Goal: Information Seeking & Learning: Learn about a topic

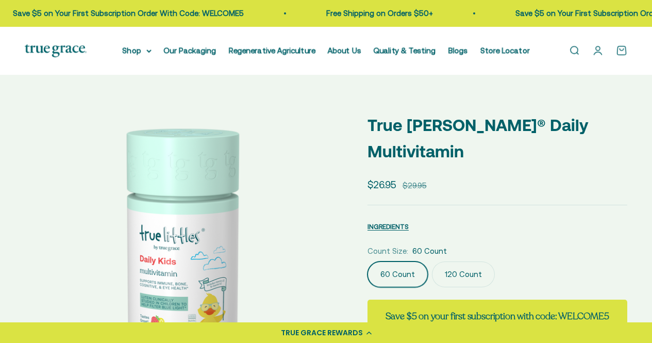
select select "3"
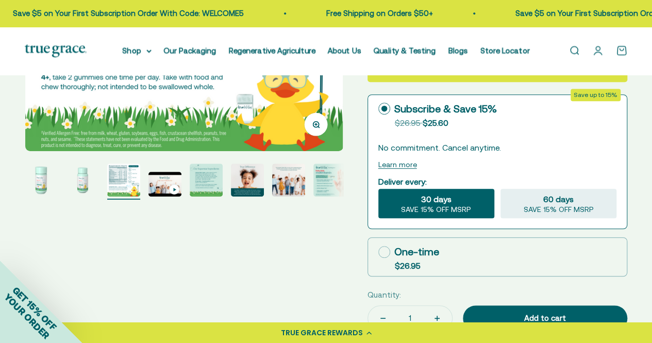
scroll to position [275, 0]
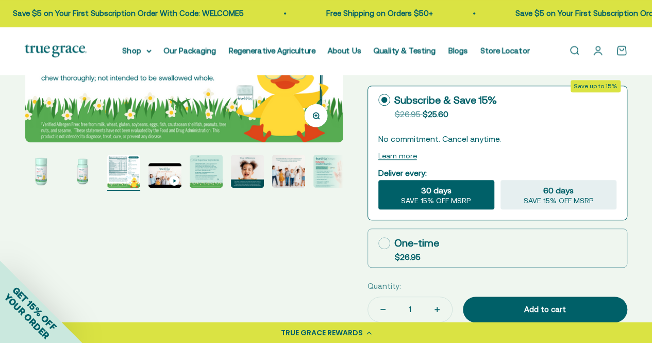
click at [117, 168] on img "Go to item 3" at bounding box center [123, 171] width 33 height 33
click at [335, 174] on img "Go to item 8" at bounding box center [329, 171] width 33 height 33
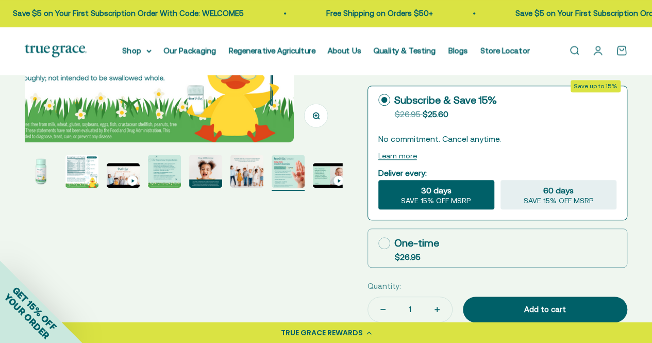
scroll to position [0, 45]
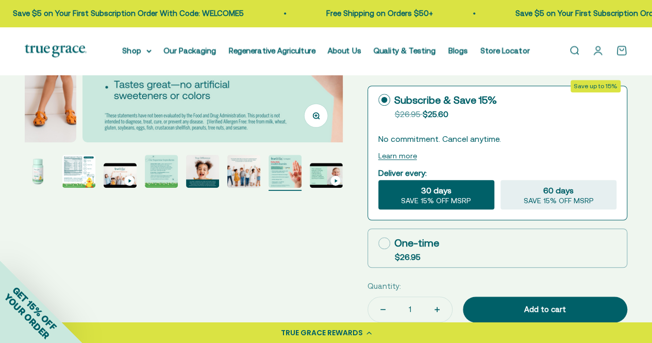
click at [320, 177] on img "Go to item 9" at bounding box center [326, 175] width 33 height 25
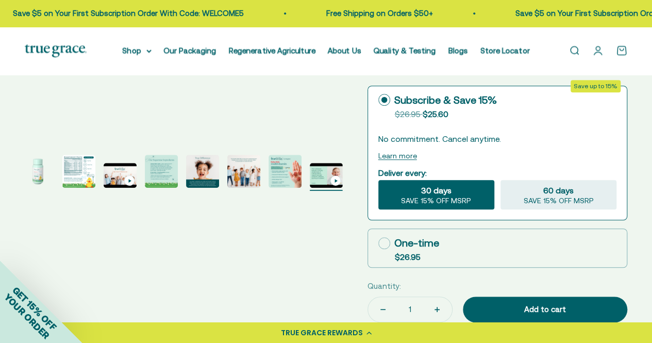
scroll to position [0, 2590]
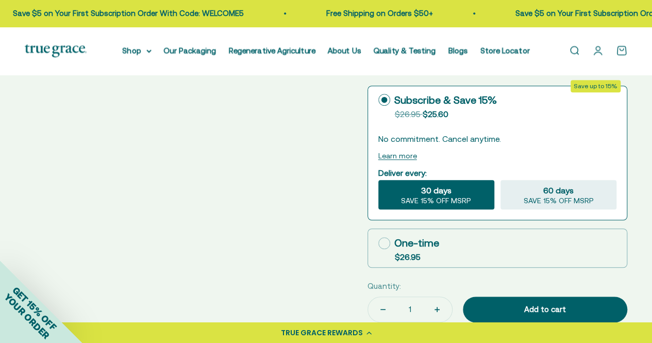
click at [289, 181] on div "Zoom Go to item 1 Go to item 2 Go to item 3 Go to item 4 Go to item 5 Go to ite…" at bounding box center [326, 122] width 602 height 594
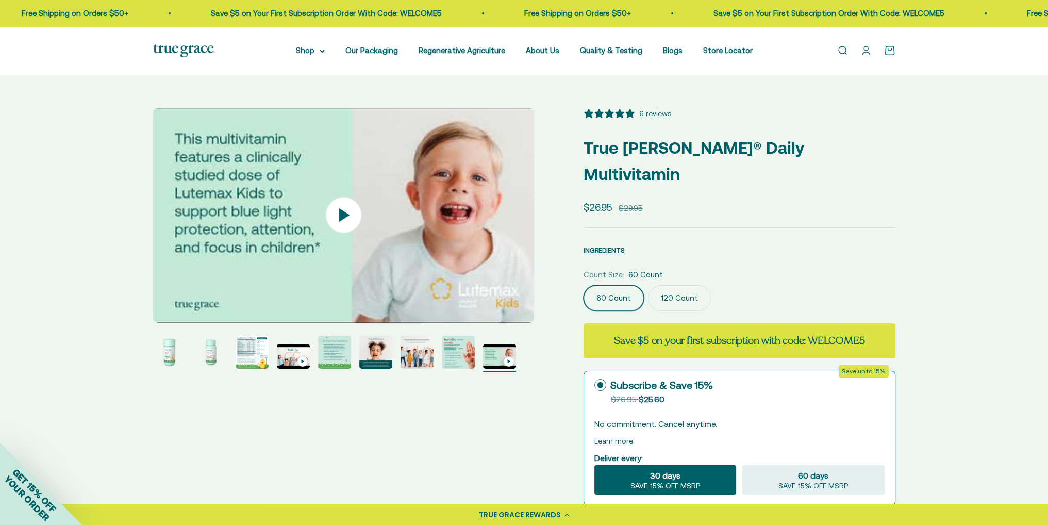
scroll to position [0, 0]
click at [462, 342] on img "Go to item 8" at bounding box center [458, 351] width 33 height 33
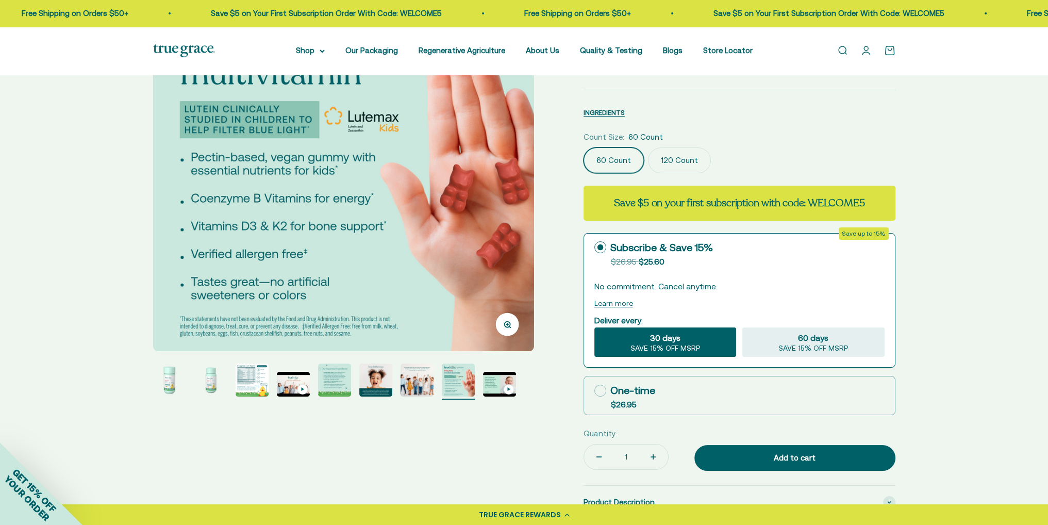
scroll to position [137, 0]
click at [171, 342] on img "Go to item 1" at bounding box center [169, 380] width 33 height 33
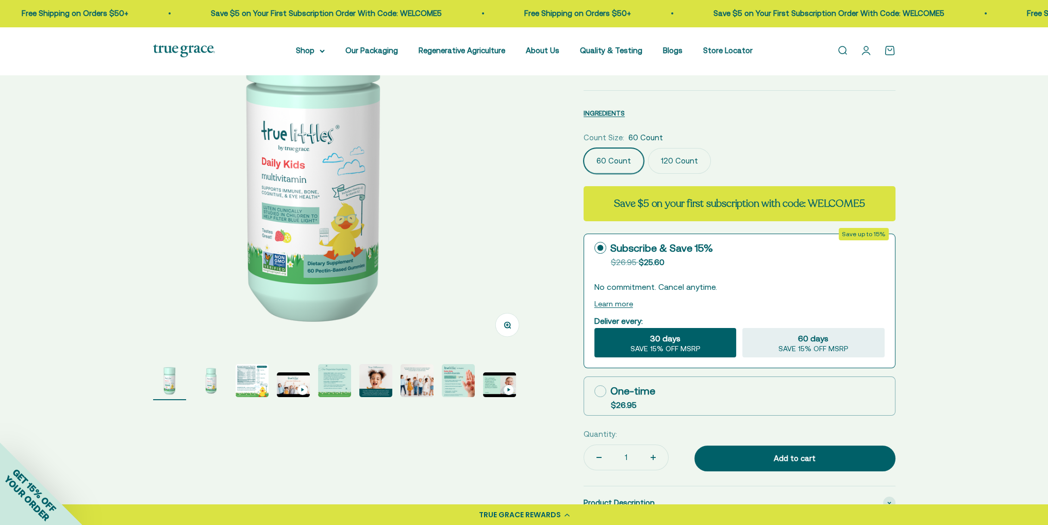
scroll to position [0, 0]
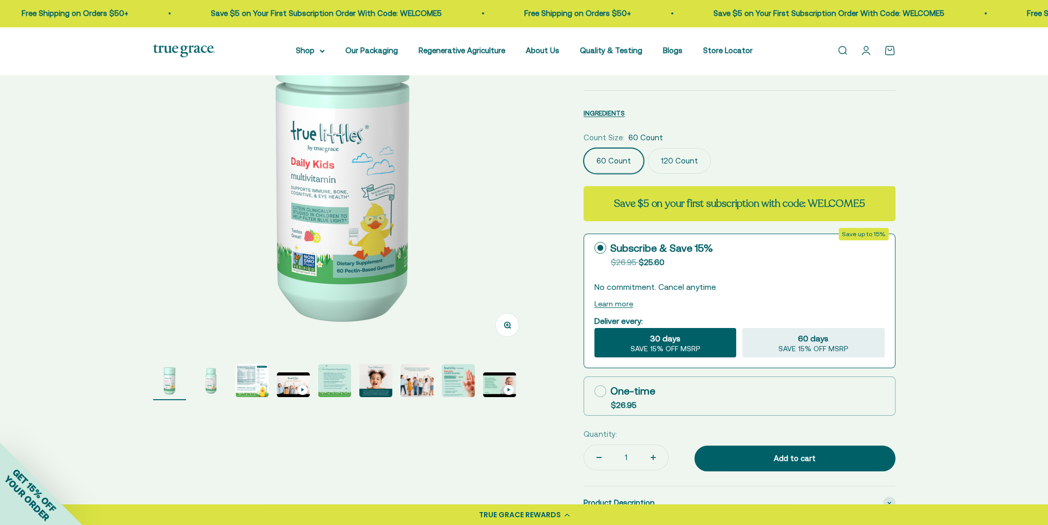
click at [470, 342] on img "Go to item 8" at bounding box center [458, 380] width 33 height 33
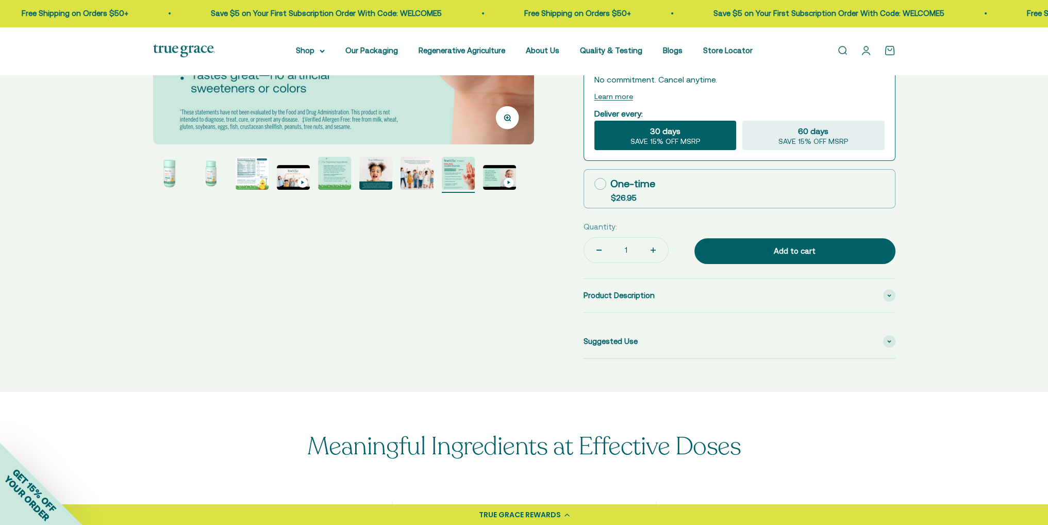
scroll to position [206, 0]
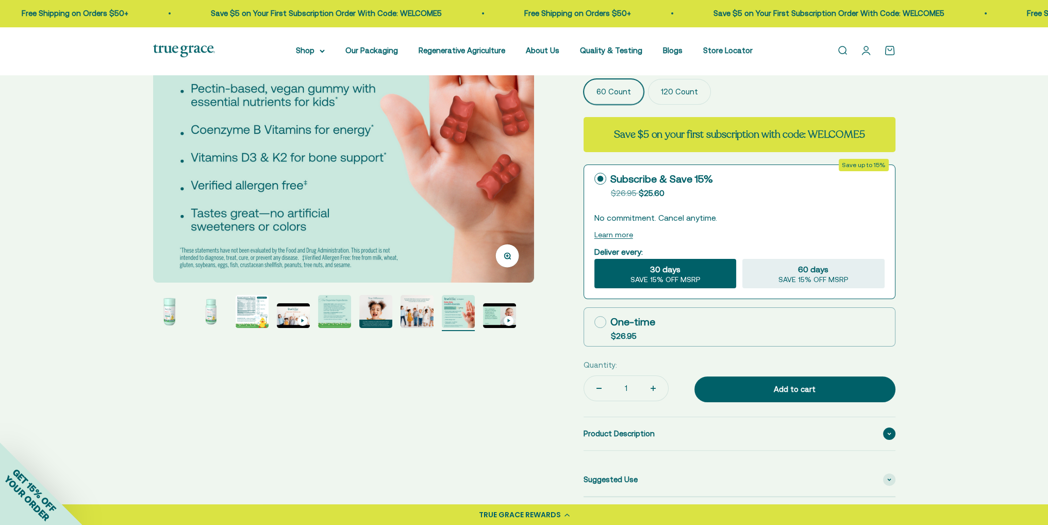
click at [651, 342] on div "Product Description" at bounding box center [739, 433] width 312 height 33
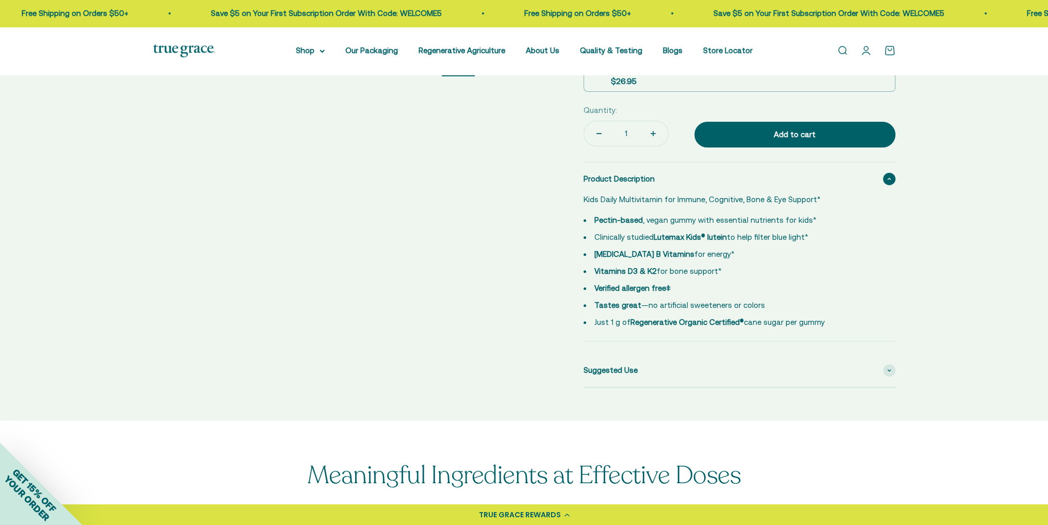
scroll to position [481, 0]
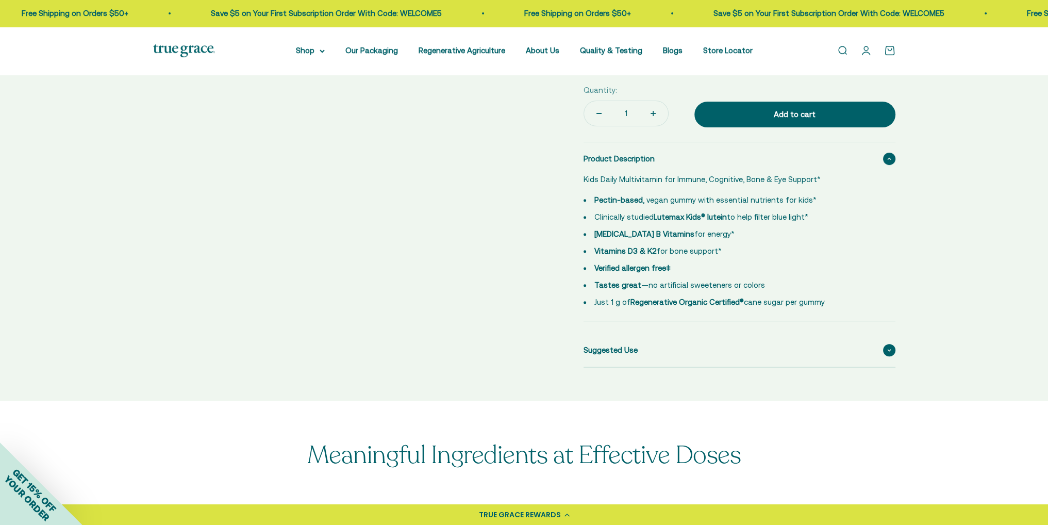
click at [651, 333] on div "Suggested Use" at bounding box center [739, 349] width 312 height 33
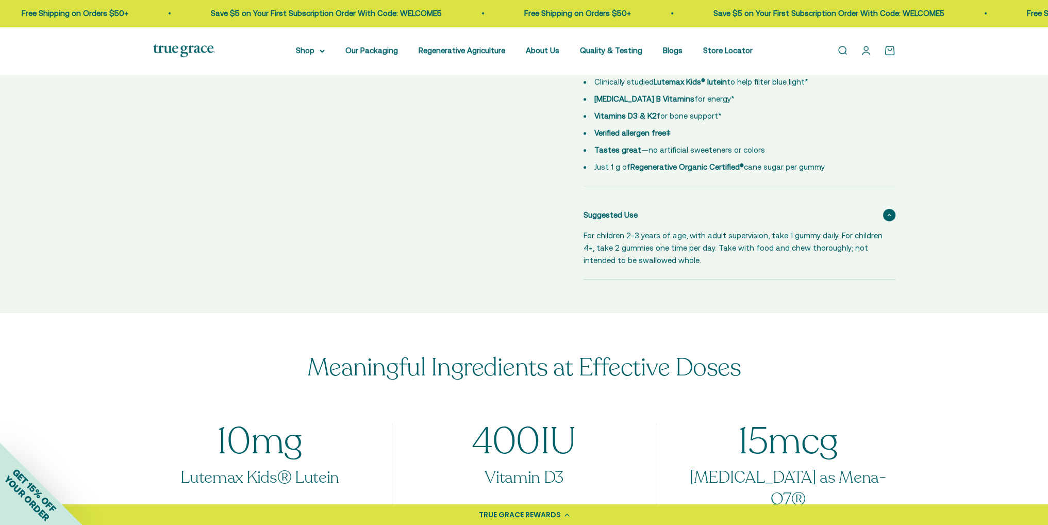
scroll to position [618, 0]
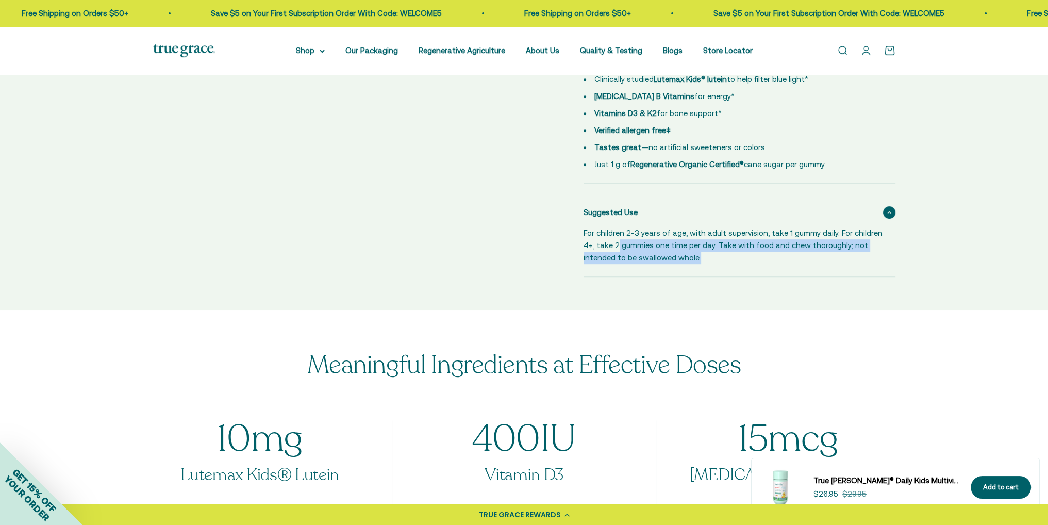
drag, startPoint x: 699, startPoint y: 229, endPoint x: 615, endPoint y: 214, distance: 85.3
click at [615, 227] on p "For children 2-3 years of age, with adult supervision, take 1 gummy daily. For …" at bounding box center [732, 245] width 299 height 37
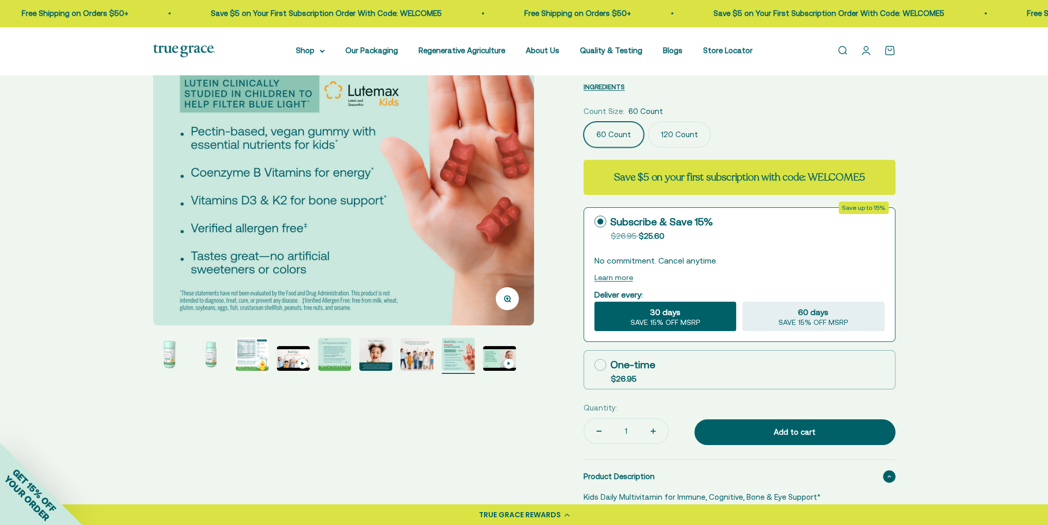
scroll to position [206, 0]
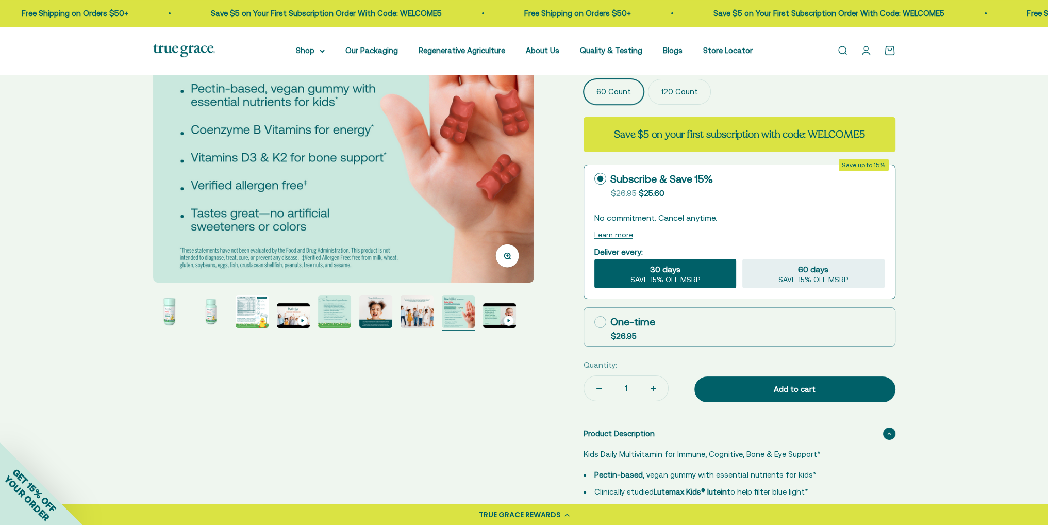
click at [328, 305] on img "Go to item 5" at bounding box center [334, 311] width 33 height 33
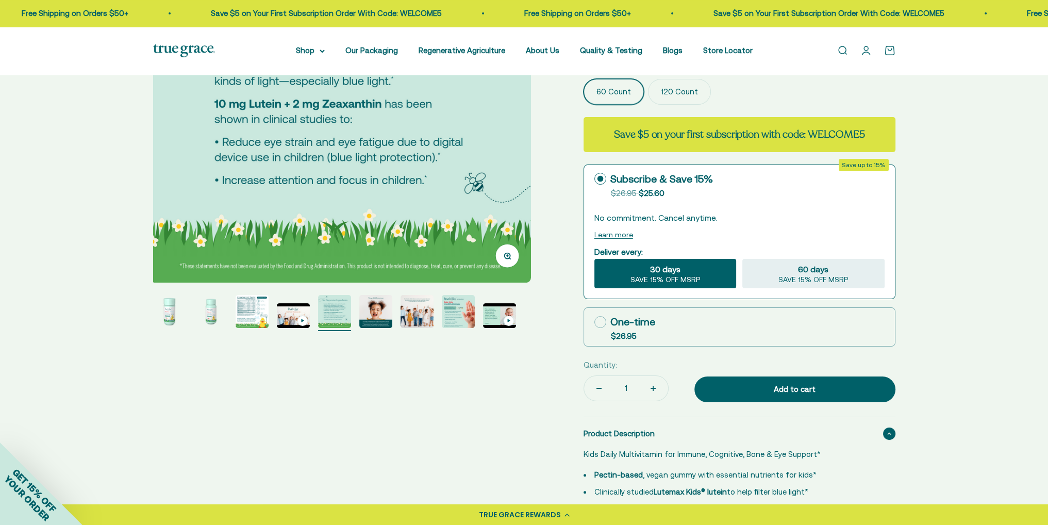
scroll to position [0, 1573]
click at [355, 312] on page-dots at bounding box center [343, 313] width 381 height 36
click at [497, 312] on img "Go to item 9" at bounding box center [499, 315] width 33 height 25
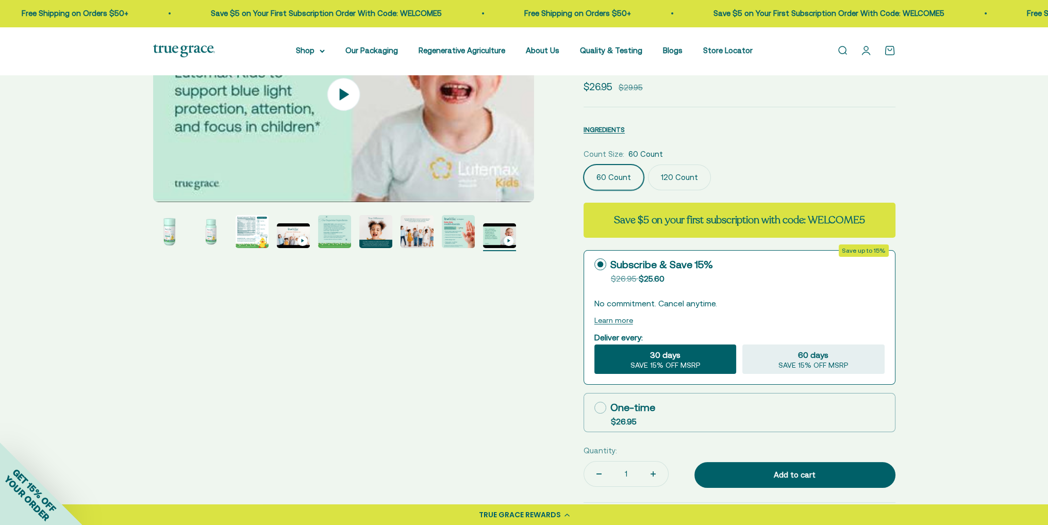
scroll to position [69, 0]
